Goal: Transaction & Acquisition: Purchase product/service

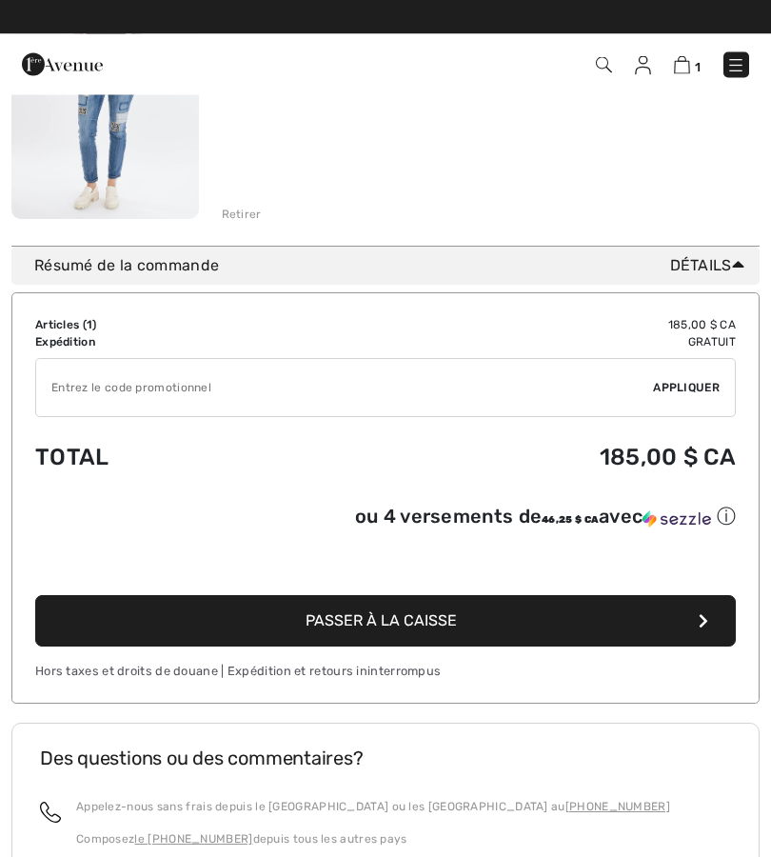
scroll to position [344, 0]
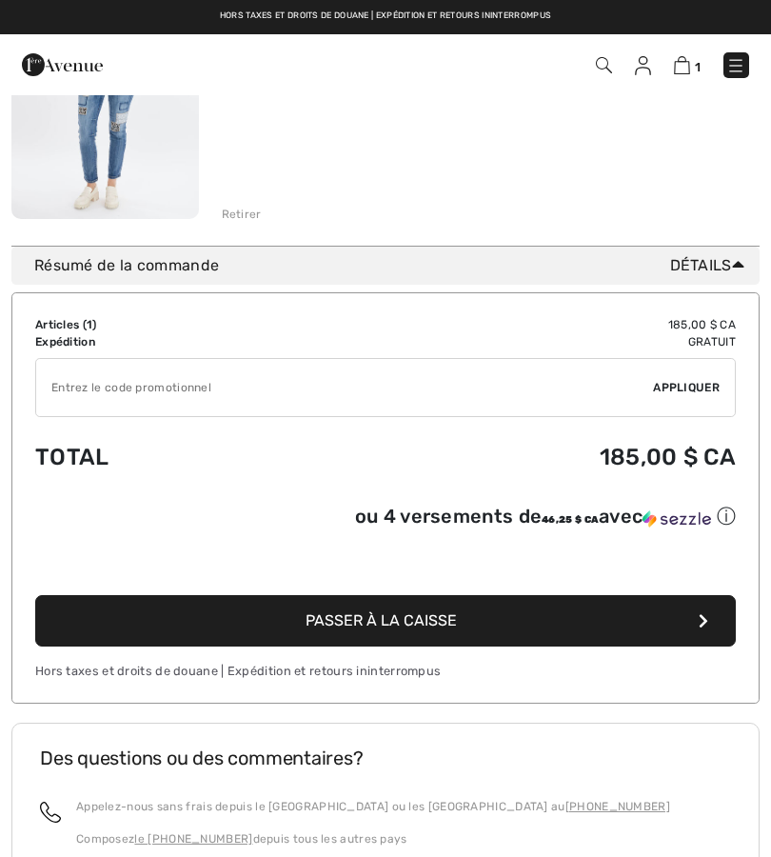
click at [659, 621] on button "Passer à la caisse" at bounding box center [385, 620] width 701 height 51
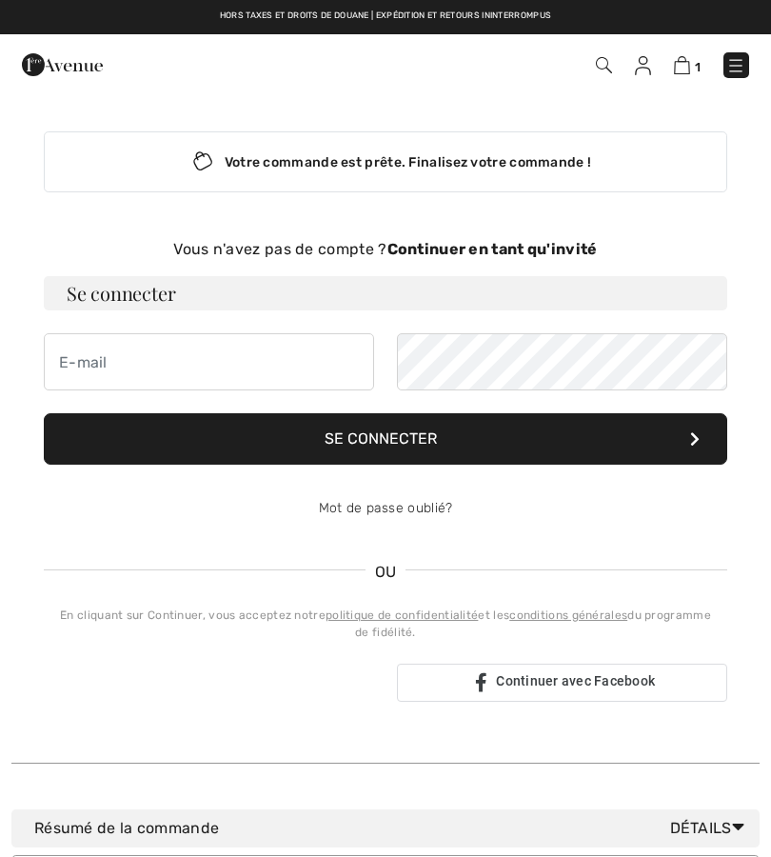
click at [680, 72] on img at bounding box center [682, 65] width 16 height 18
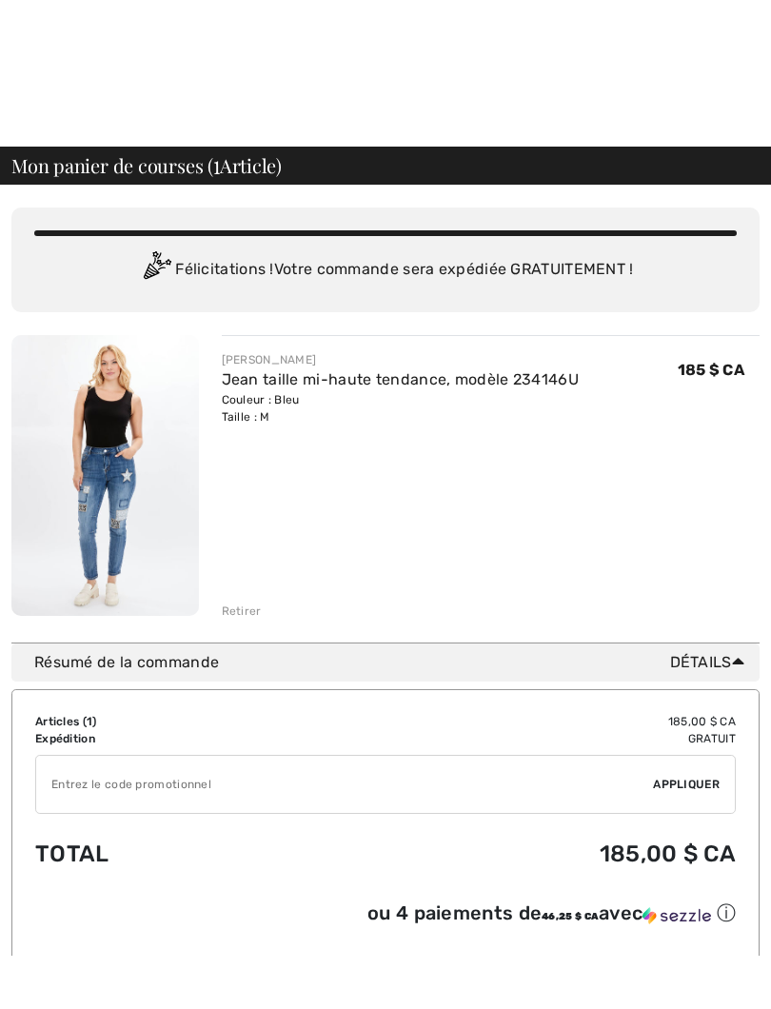
scroll to position [186, 0]
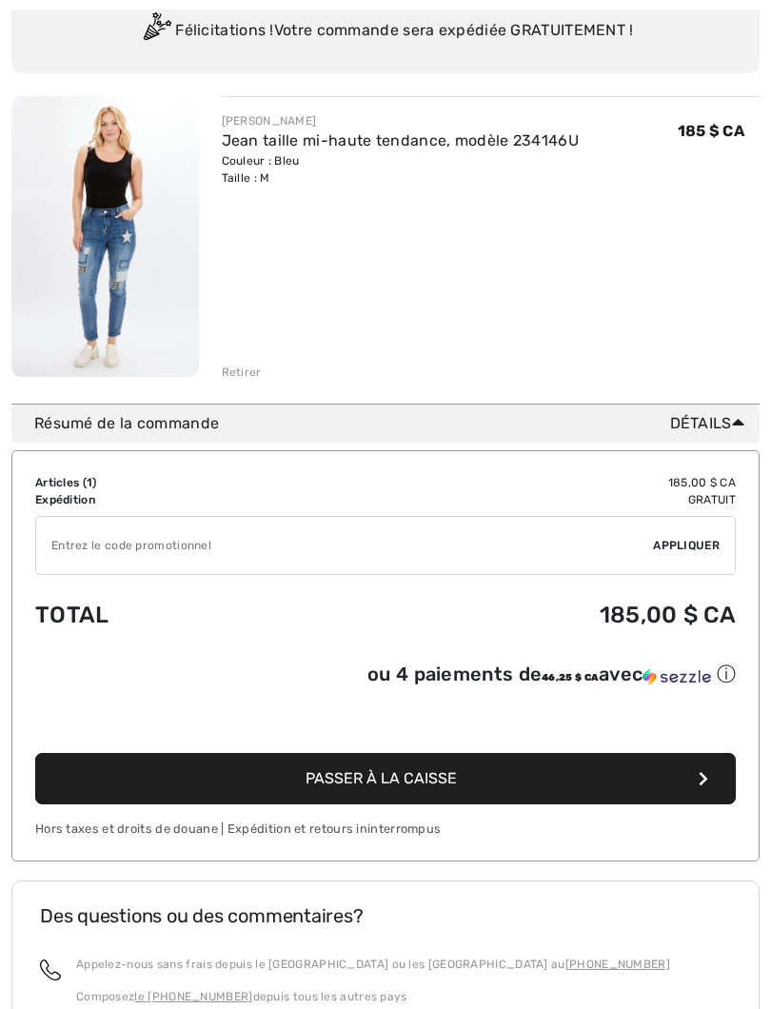
click at [504, 774] on button "Passer à la caisse" at bounding box center [385, 778] width 701 height 51
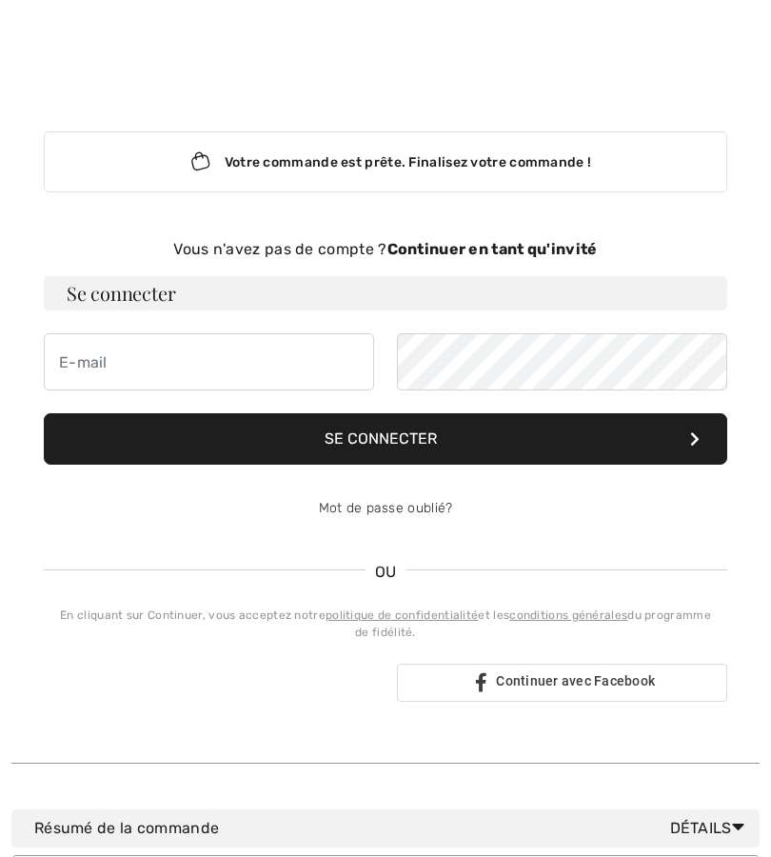
click at [572, 167] on font "Votre commande est prête. Finalisez votre commande !" at bounding box center [408, 162] width 367 height 16
click at [548, 248] on font "Continuer en tant qu'invité" at bounding box center [492, 249] width 210 height 18
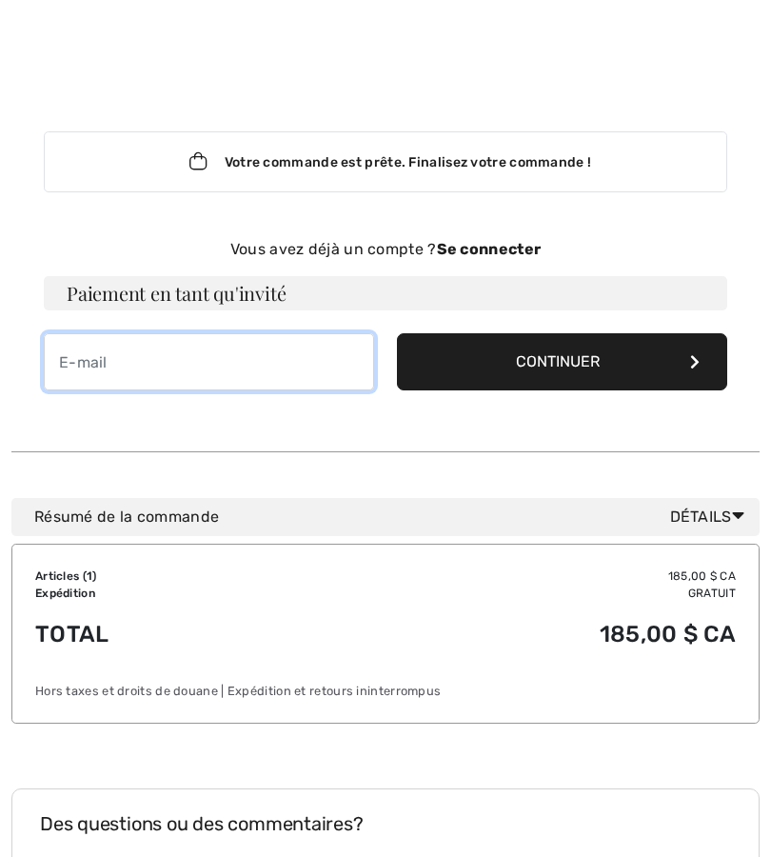
click at [89, 357] on input "email" at bounding box center [209, 361] width 330 height 57
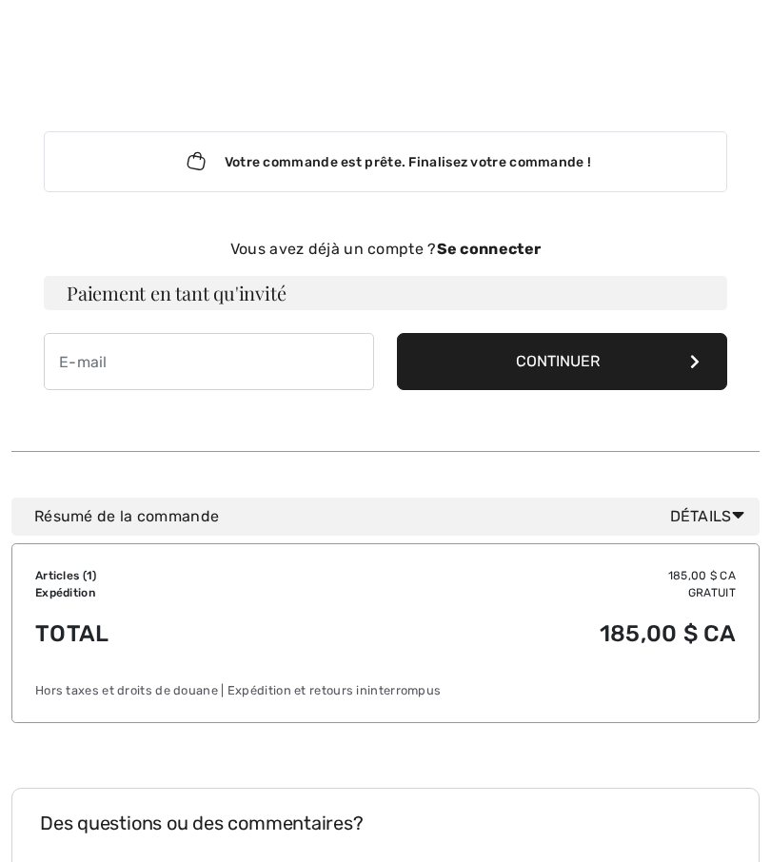
type input "louisellelambert@hotmail.com"
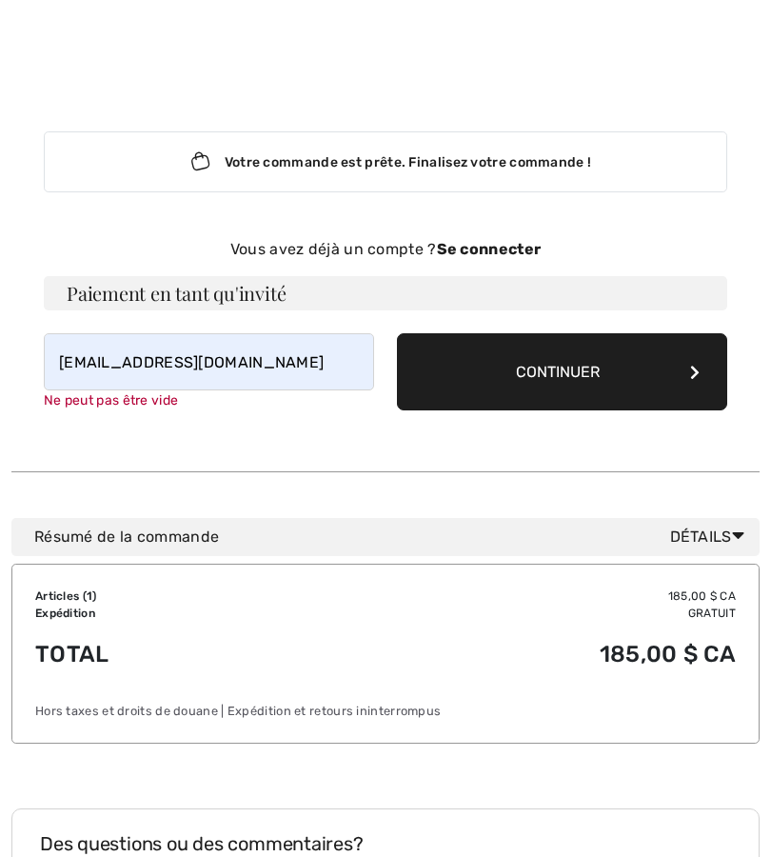
click at [633, 385] on button "Continuer" at bounding box center [562, 371] width 330 height 77
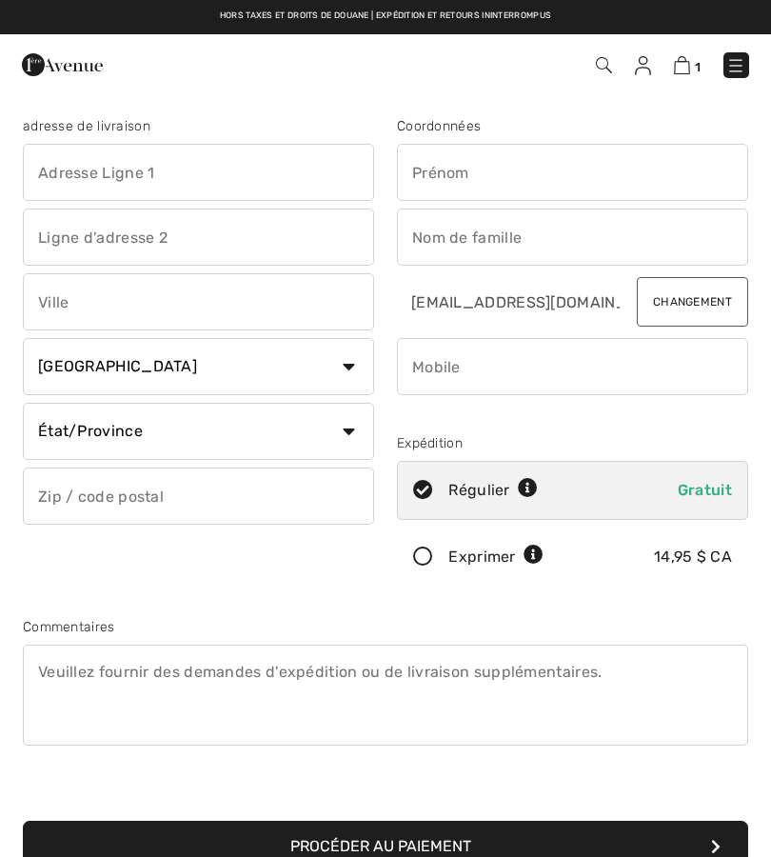
click at [173, 165] on input "text" at bounding box center [198, 172] width 351 height 57
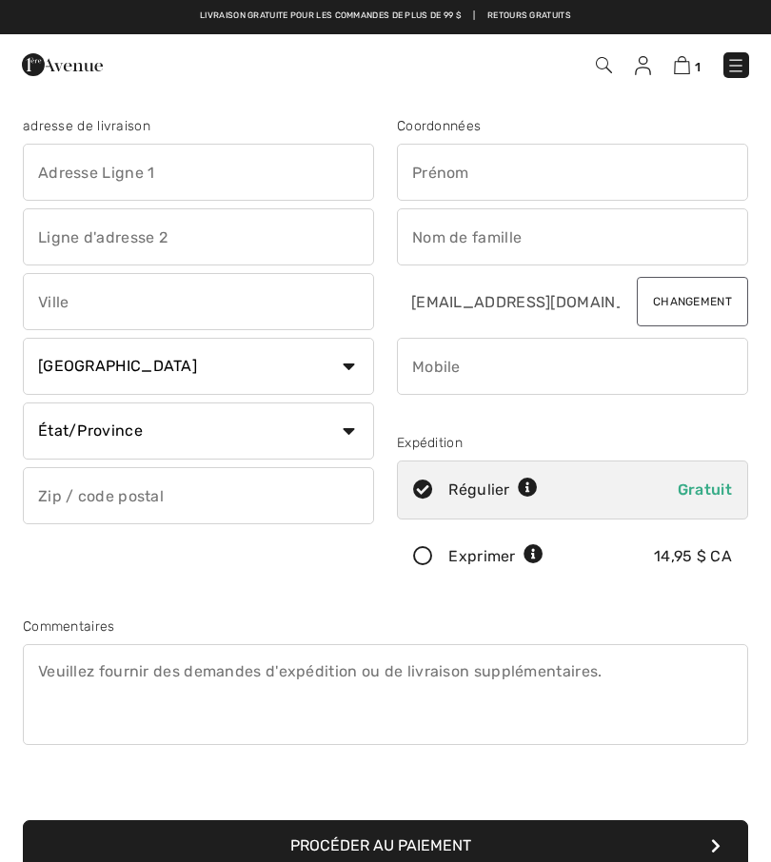
type input "[STREET_ADDRESS]"
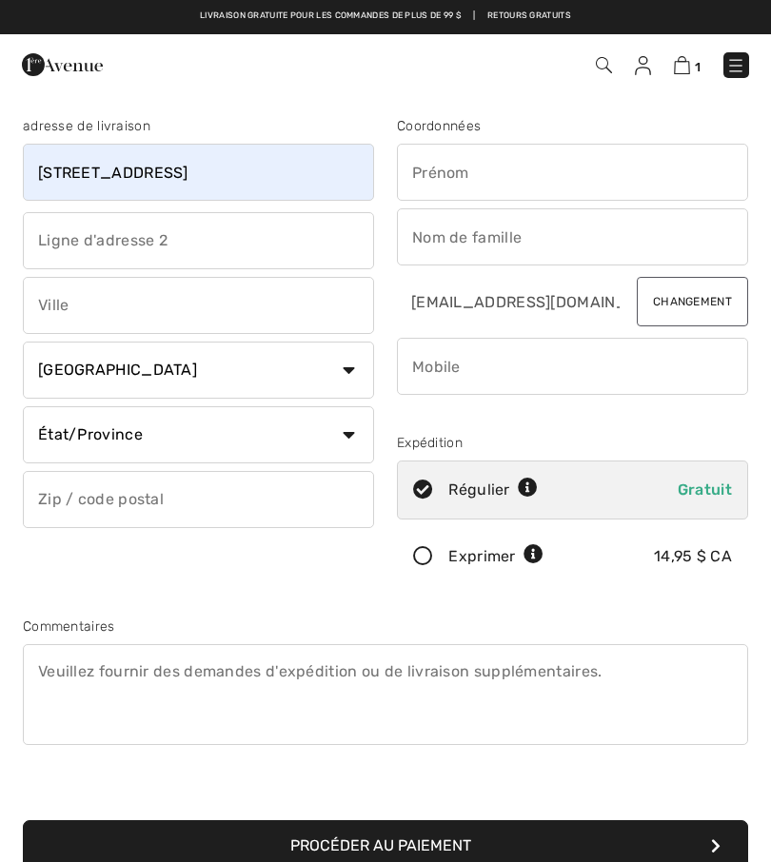
type input "CP1226"
type input "Saint-[PERSON_NAME]"
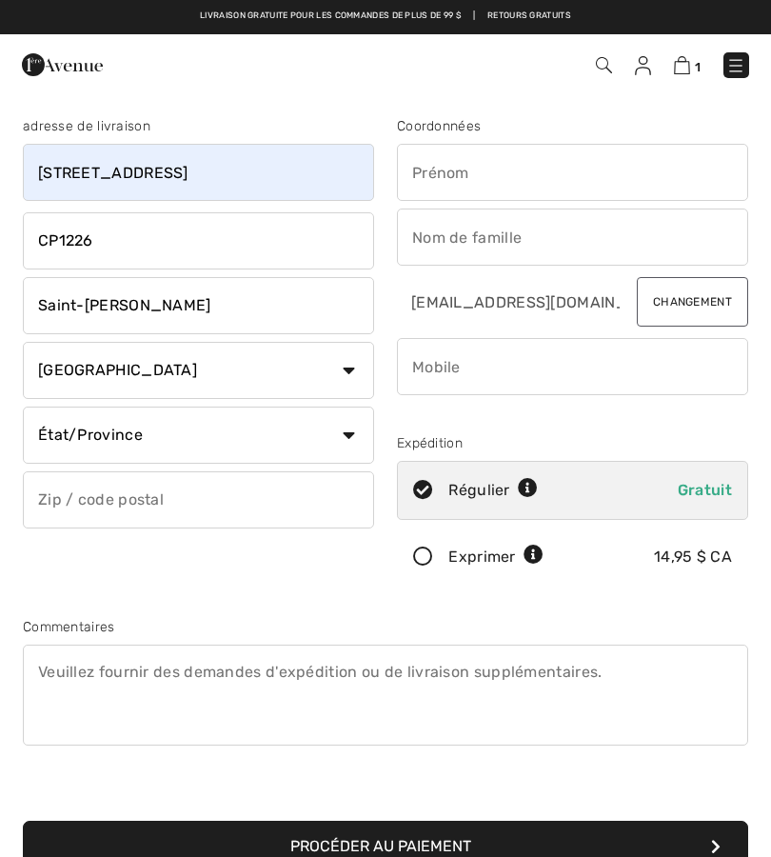
select select "QC"
type input "G0S2G0"
type input "[PERSON_NAME]"
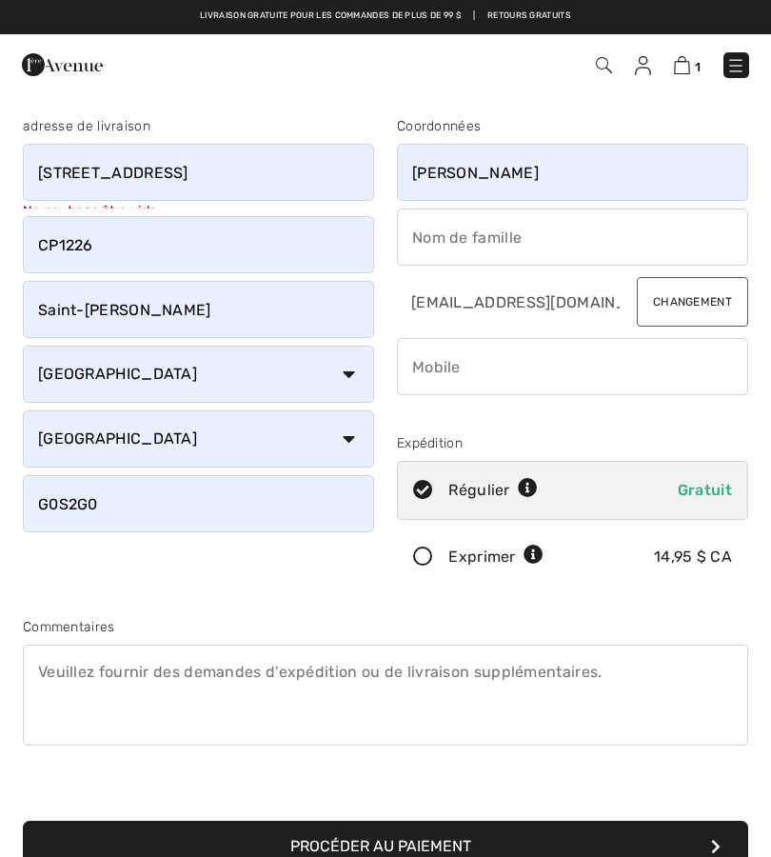
type input "[PERSON_NAME]"
type input "4184756162"
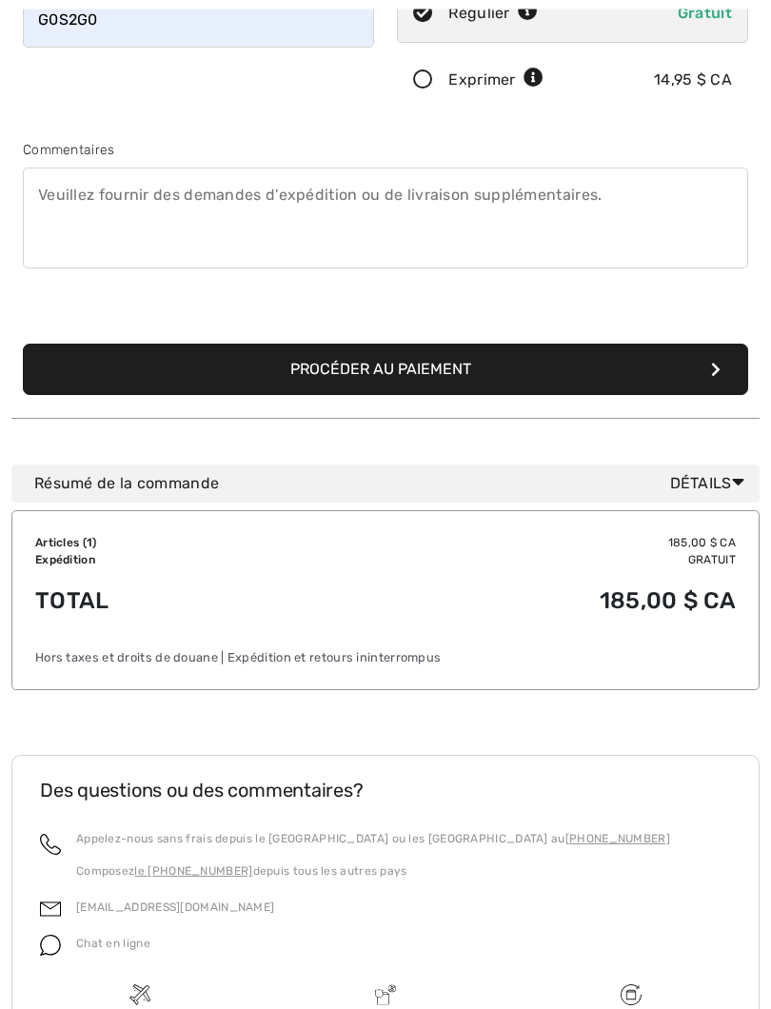
scroll to position [479, 0]
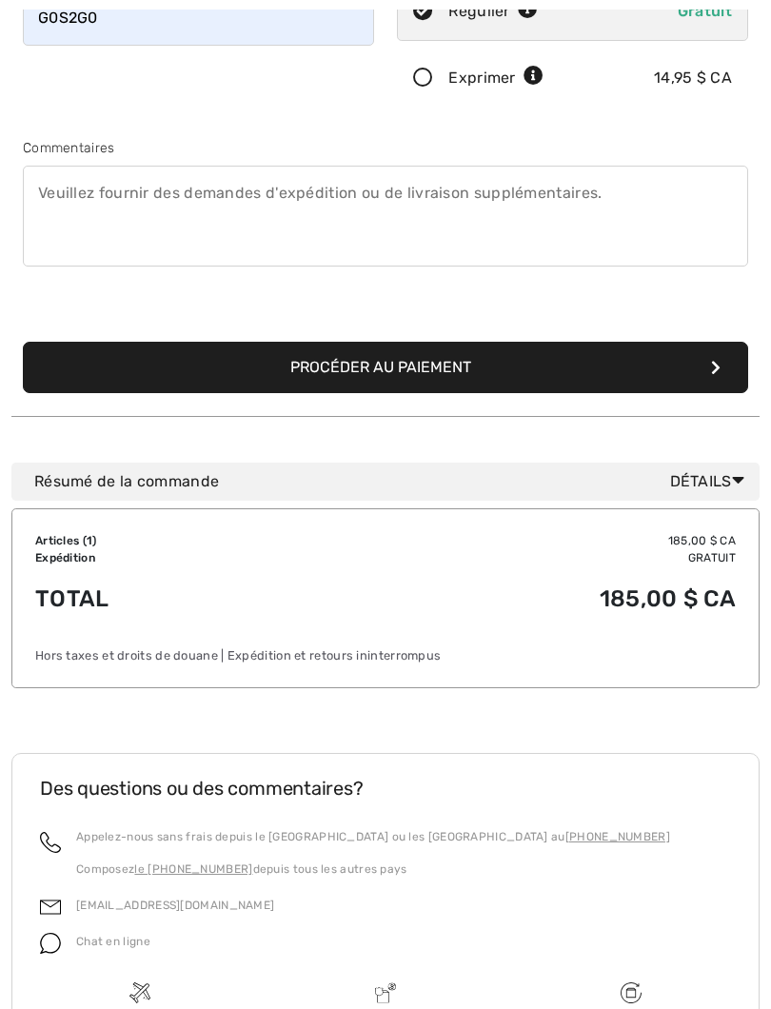
click at [719, 379] on button "Procéder au paiement" at bounding box center [385, 367] width 725 height 51
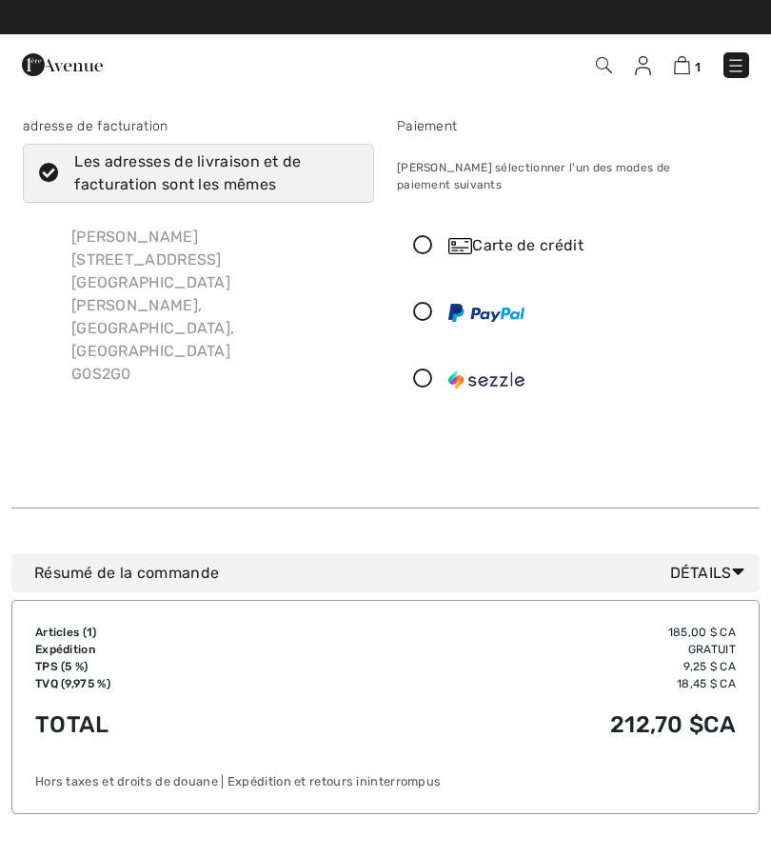
click at [429, 236] on icon at bounding box center [423, 246] width 50 height 20
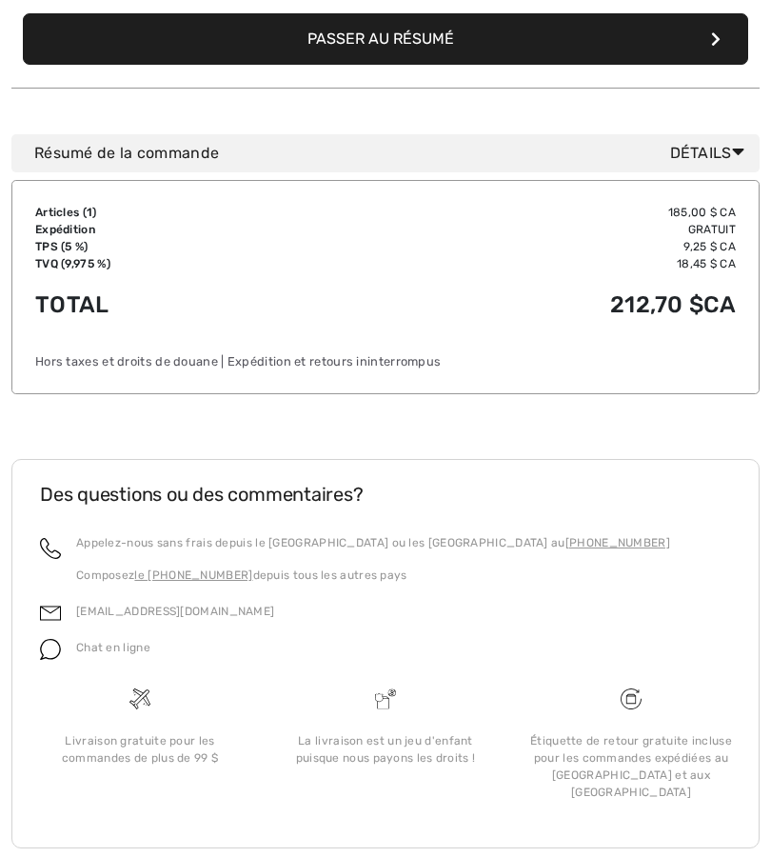
scroll to position [689, 0]
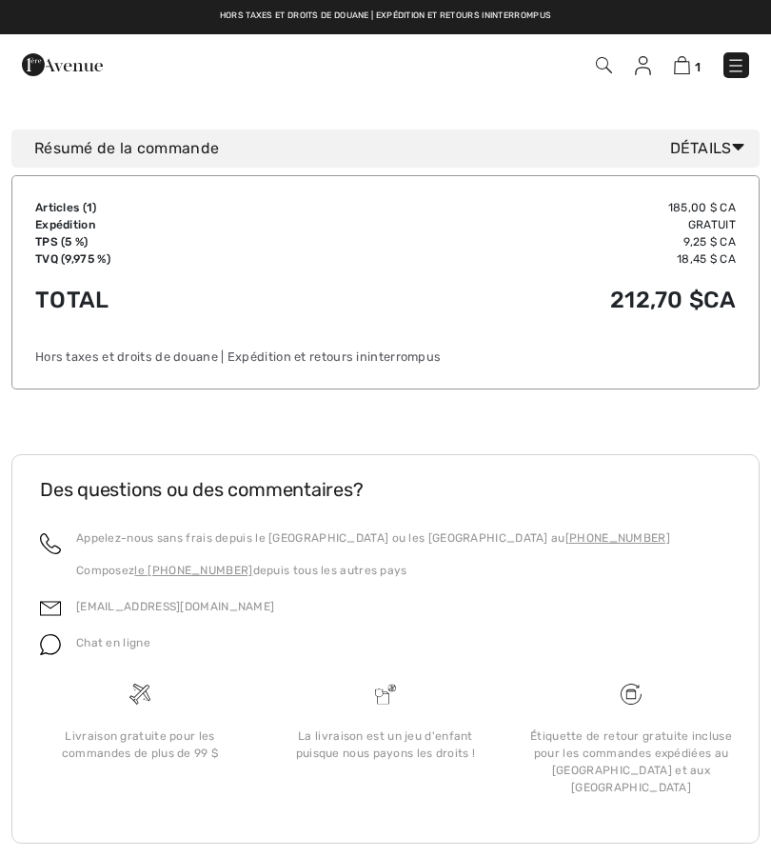
click at [766, 138] on div "adresse de facturation Les adresses de livraison et de facturation sont les mêm…" at bounding box center [385, 147] width 771 height 1487
click at [703, 139] on font "Détails" at bounding box center [701, 148] width 62 height 18
